Goal: Find contact information: Find contact information

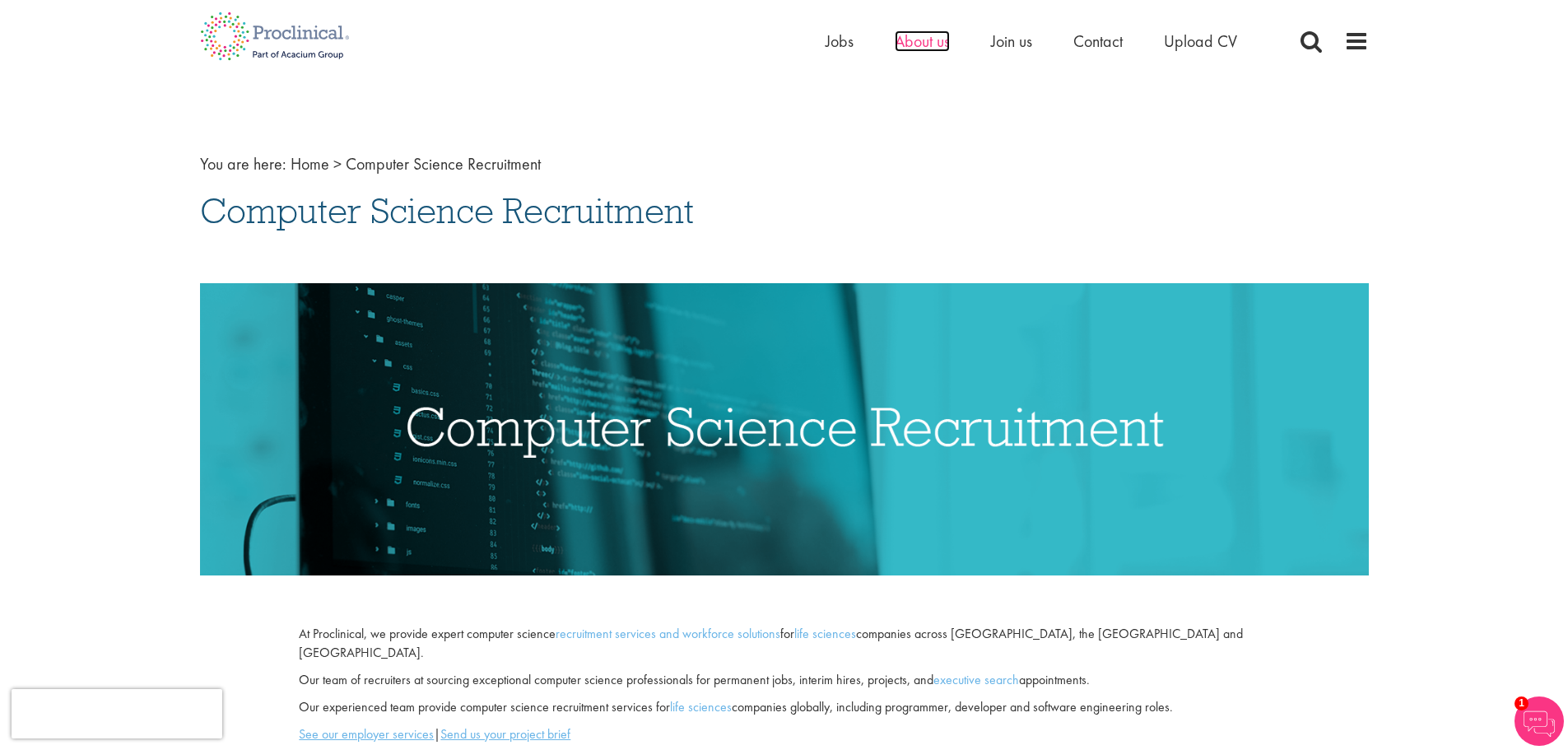
click at [904, 42] on span "About us" at bounding box center [922, 41] width 56 height 21
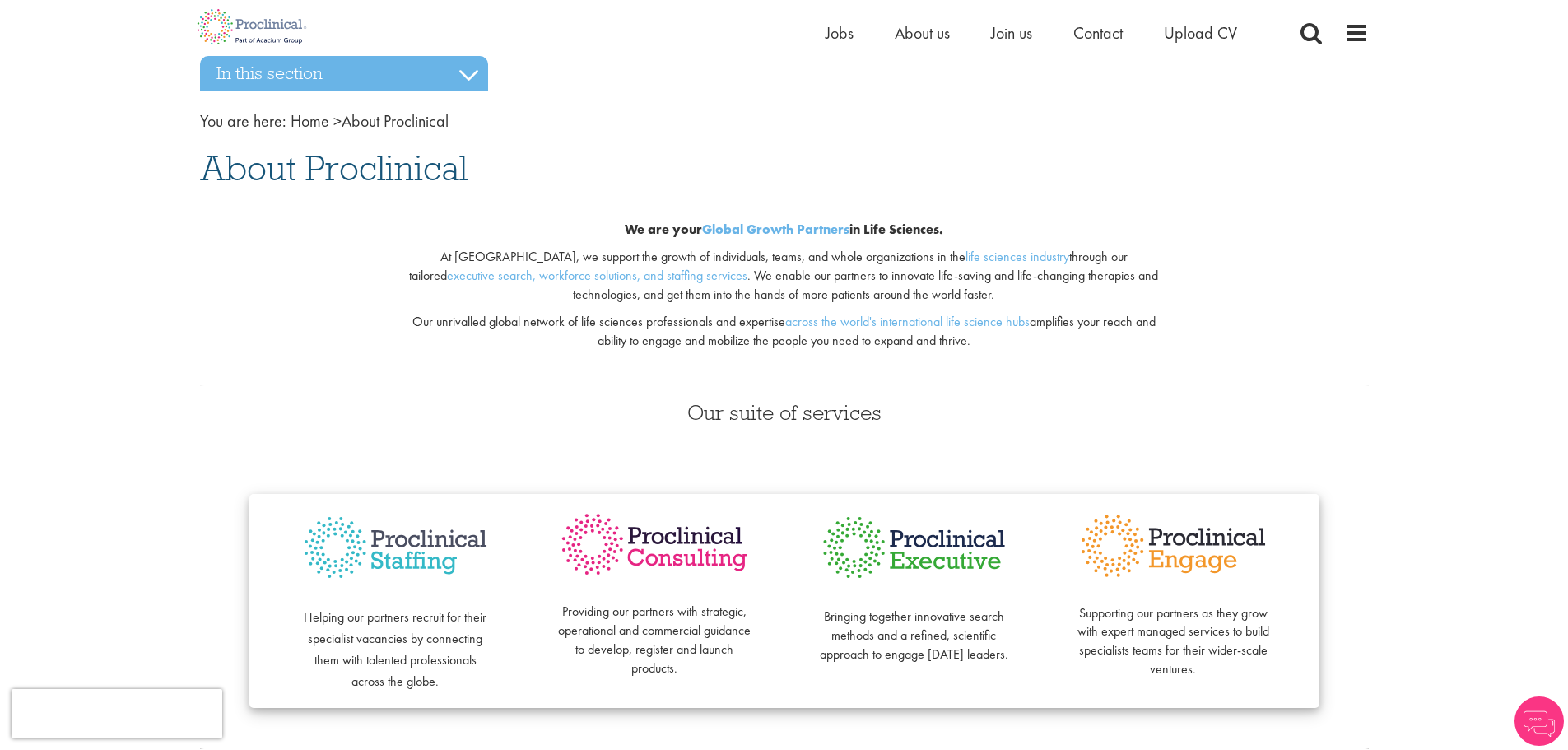
scroll to position [82, 0]
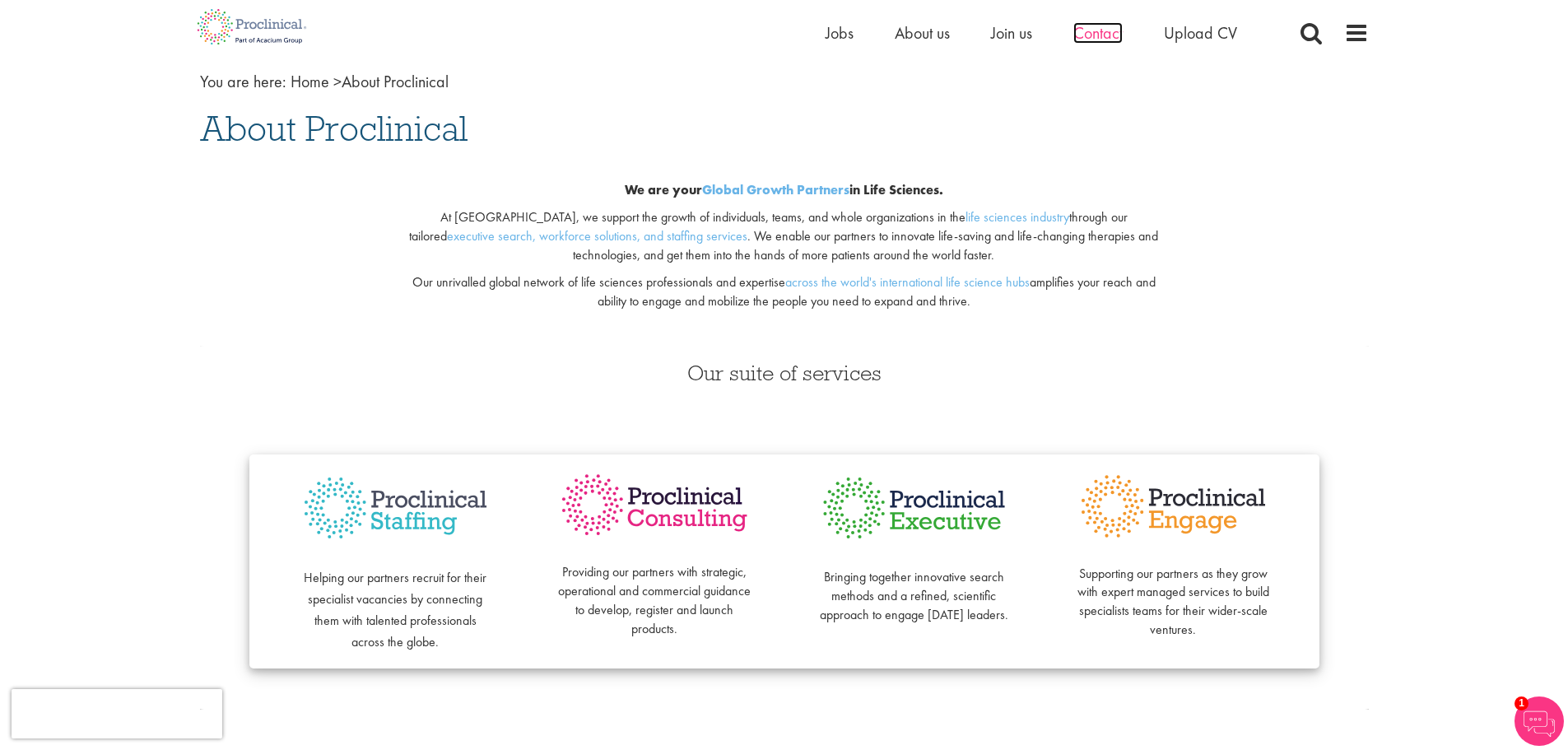
click at [1099, 34] on span "Contact" at bounding box center [1098, 32] width 50 height 21
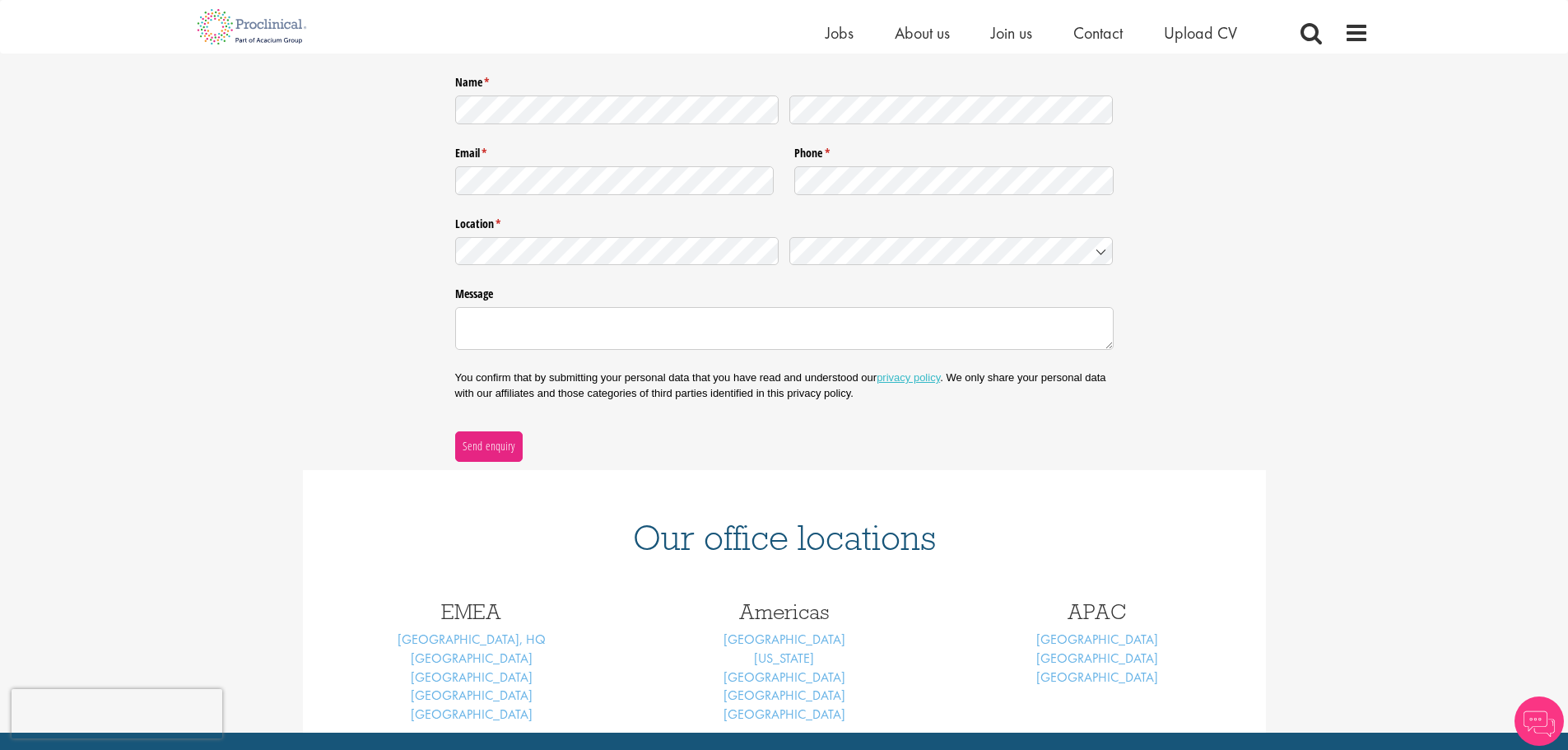
scroll to position [489, 0]
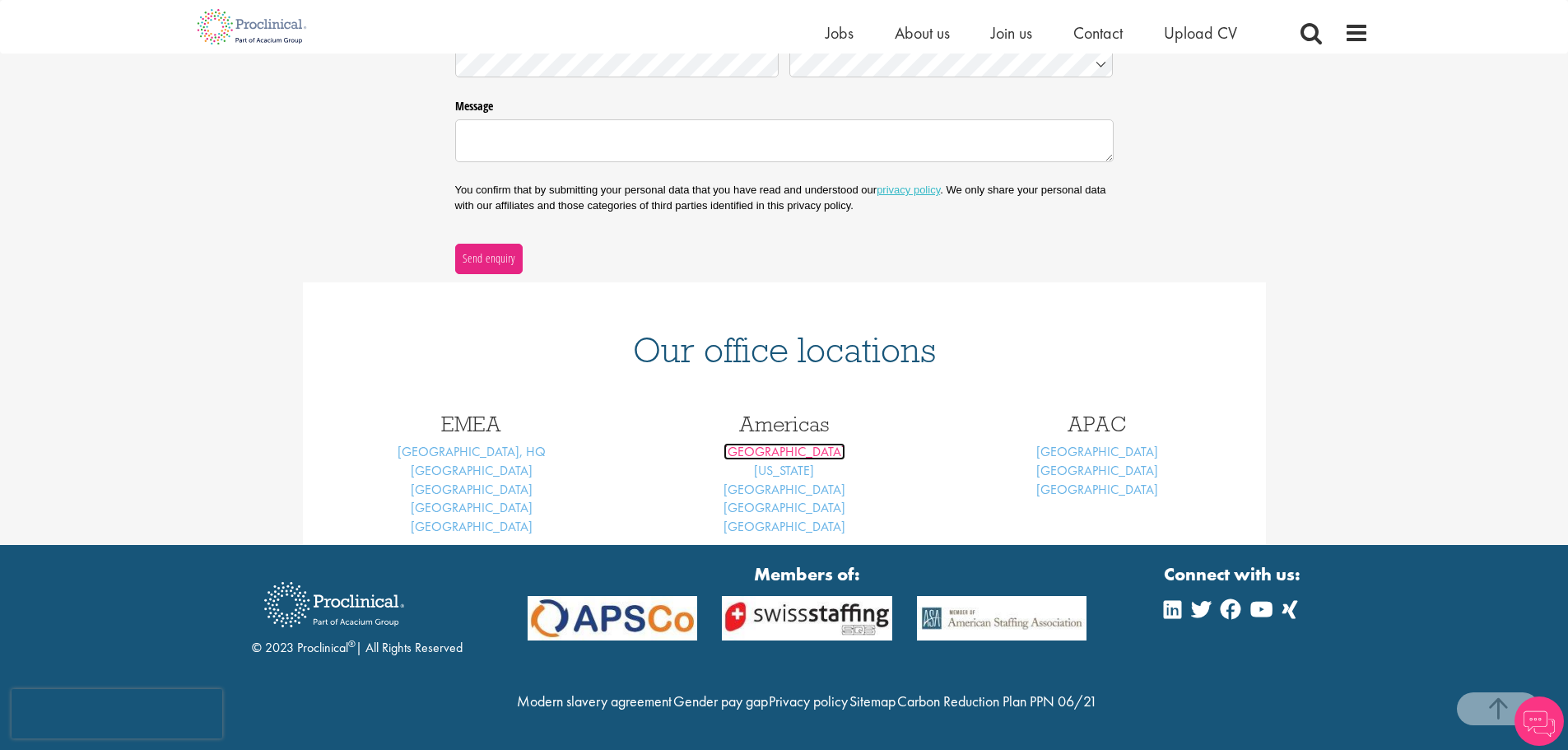
click at [781, 443] on link "[GEOGRAPHIC_DATA]" at bounding box center [784, 452] width 122 height 17
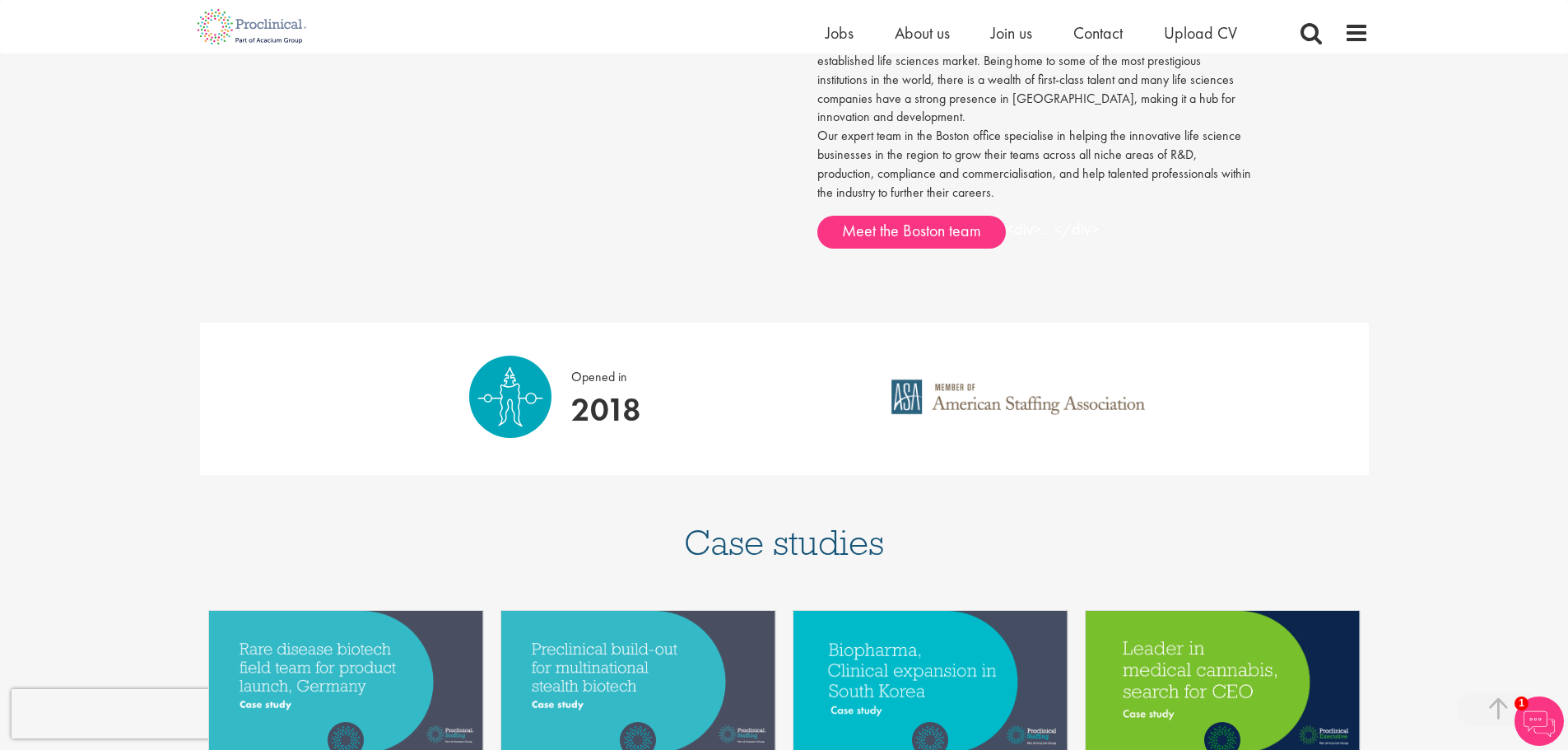
scroll to position [823, 0]
